Goal: Transaction & Acquisition: Purchase product/service

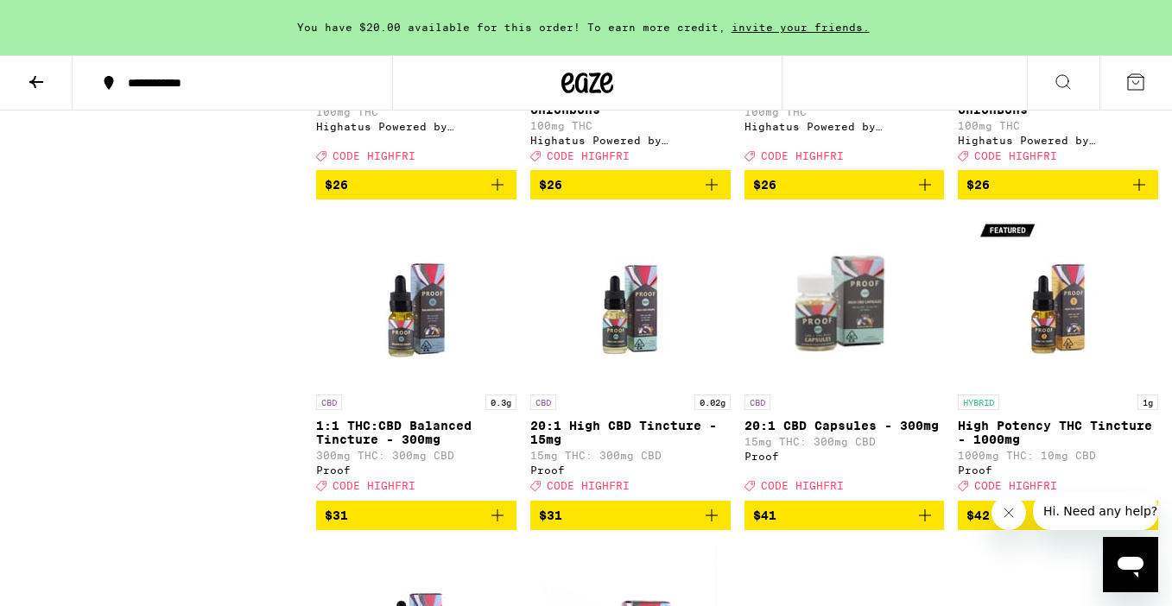
scroll to position [6667, 0]
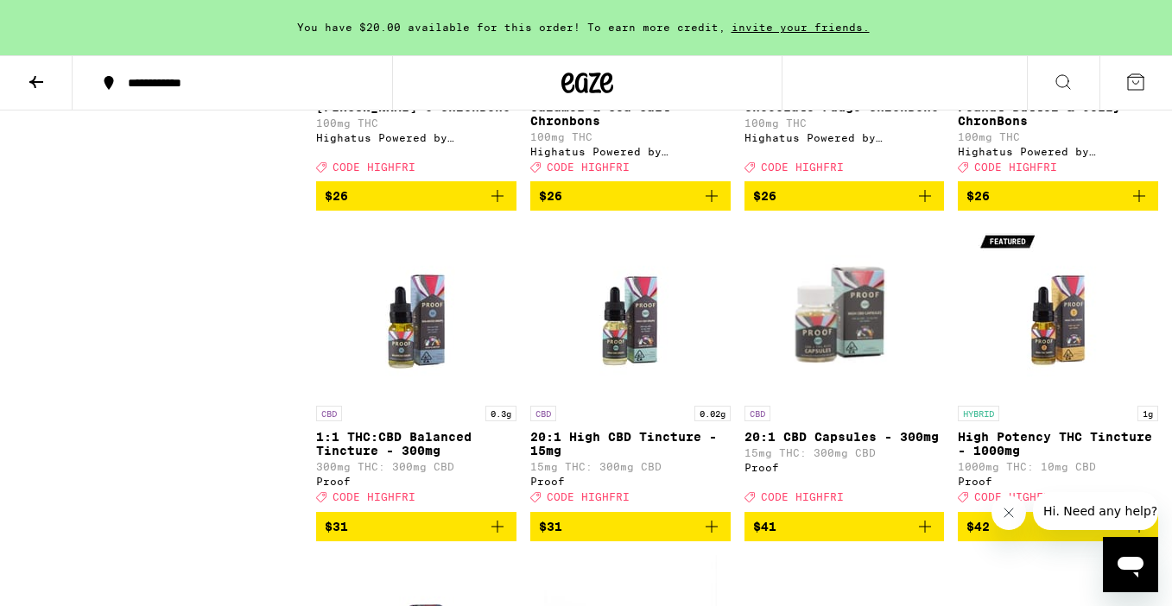
click at [1007, 512] on icon "Close message from company" at bounding box center [1008, 513] width 9 height 9
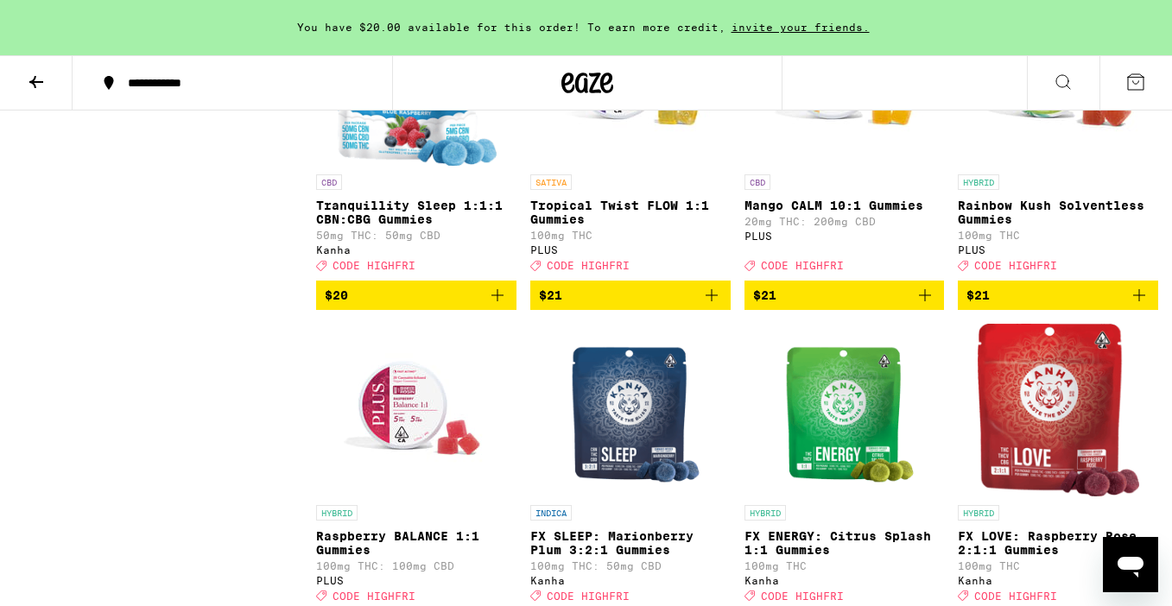
scroll to position [5314, 0]
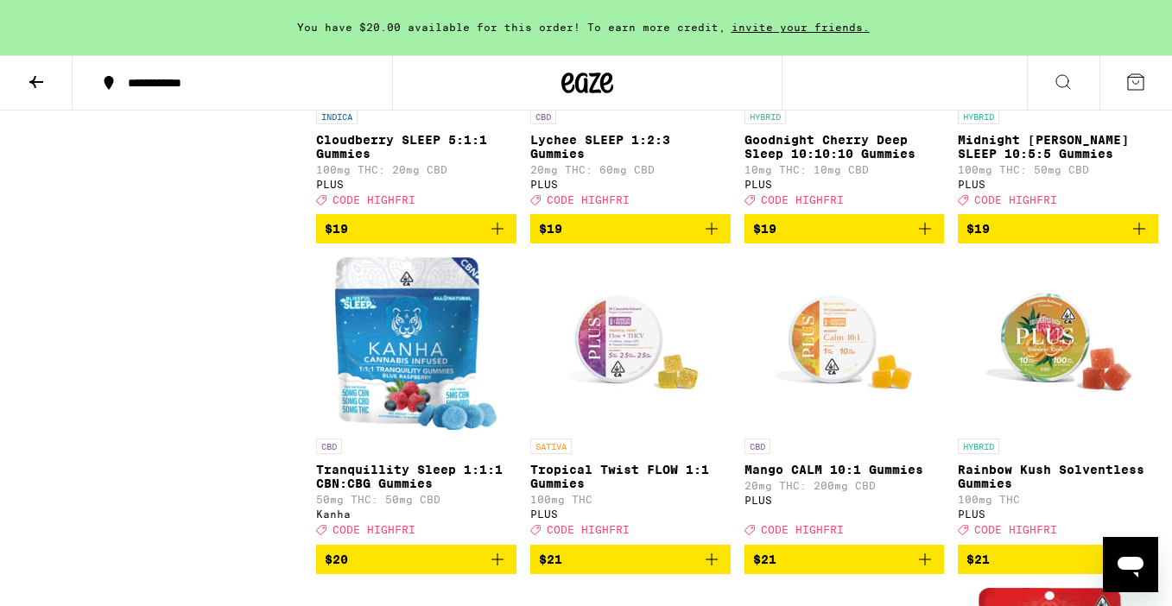
click at [36, 78] on icon at bounding box center [36, 82] width 21 height 21
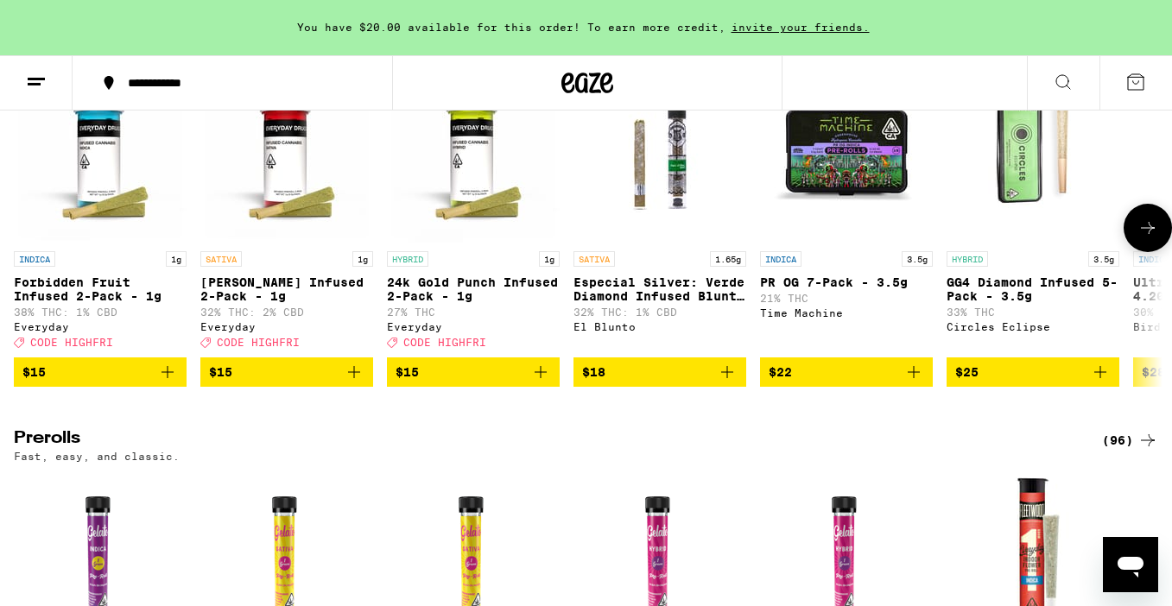
scroll to position [5155, 0]
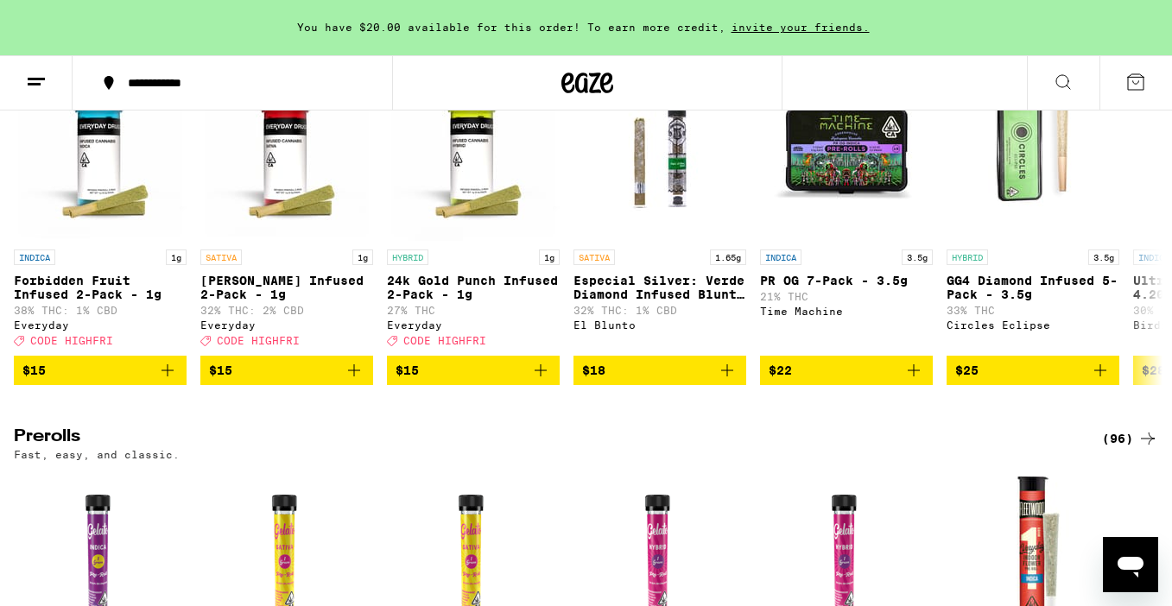
click at [1121, 48] on div "(102)" at bounding box center [1126, 38] width 64 height 21
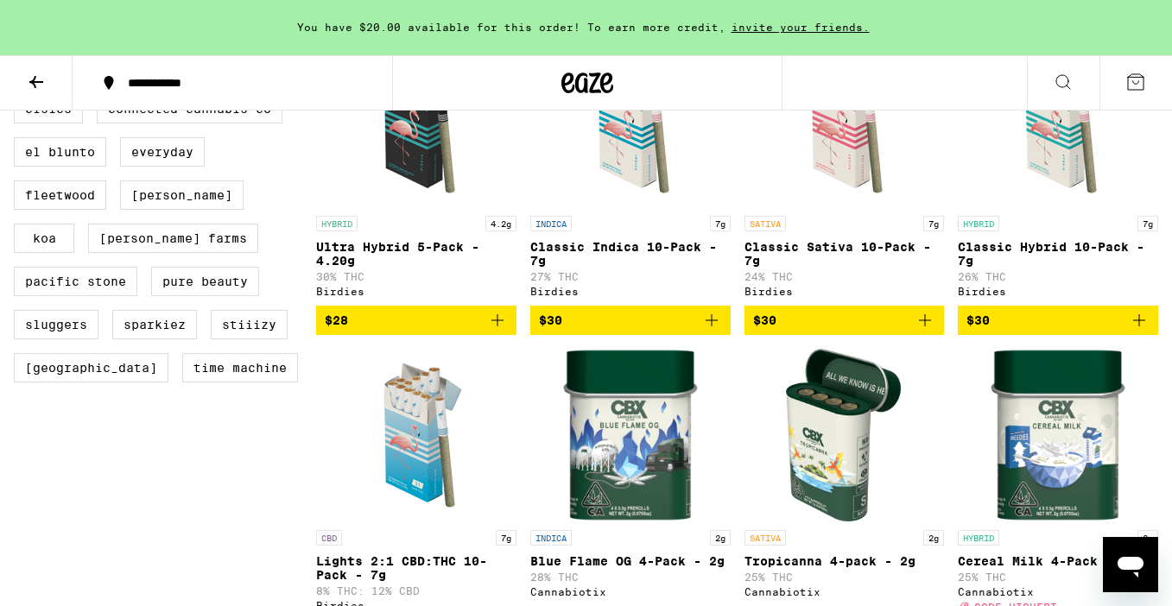
scroll to position [917, 0]
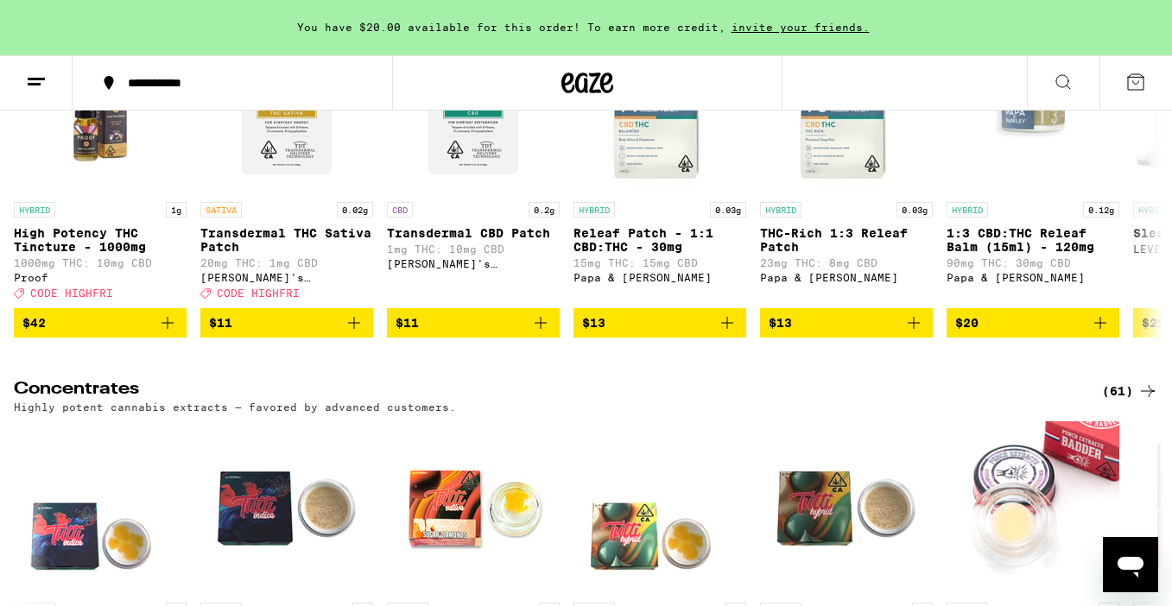
scroll to position [7404, 0]
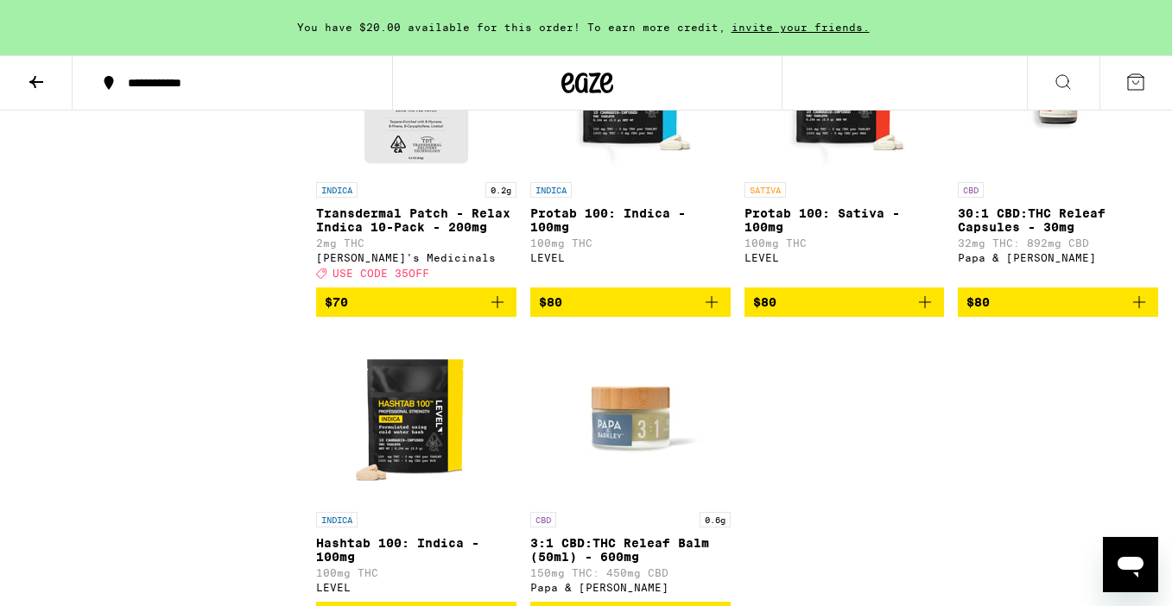
scroll to position [3485, 0]
